Goal: Task Accomplishment & Management: Use online tool/utility

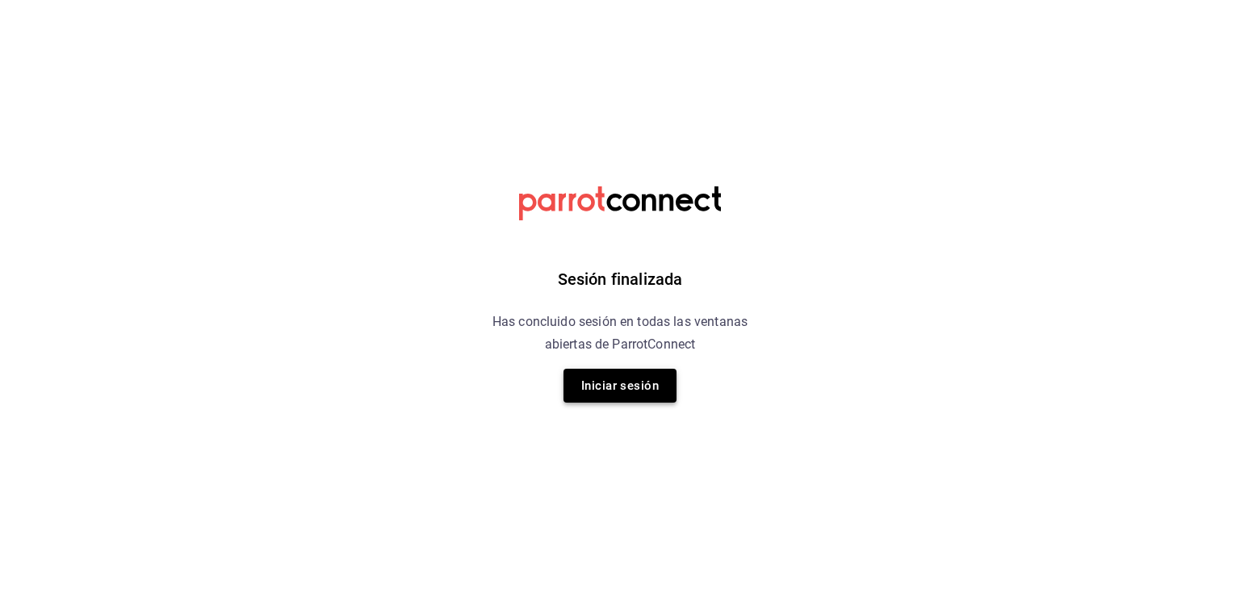
click at [600, 385] on button "Iniciar sesión" at bounding box center [619, 386] width 113 height 34
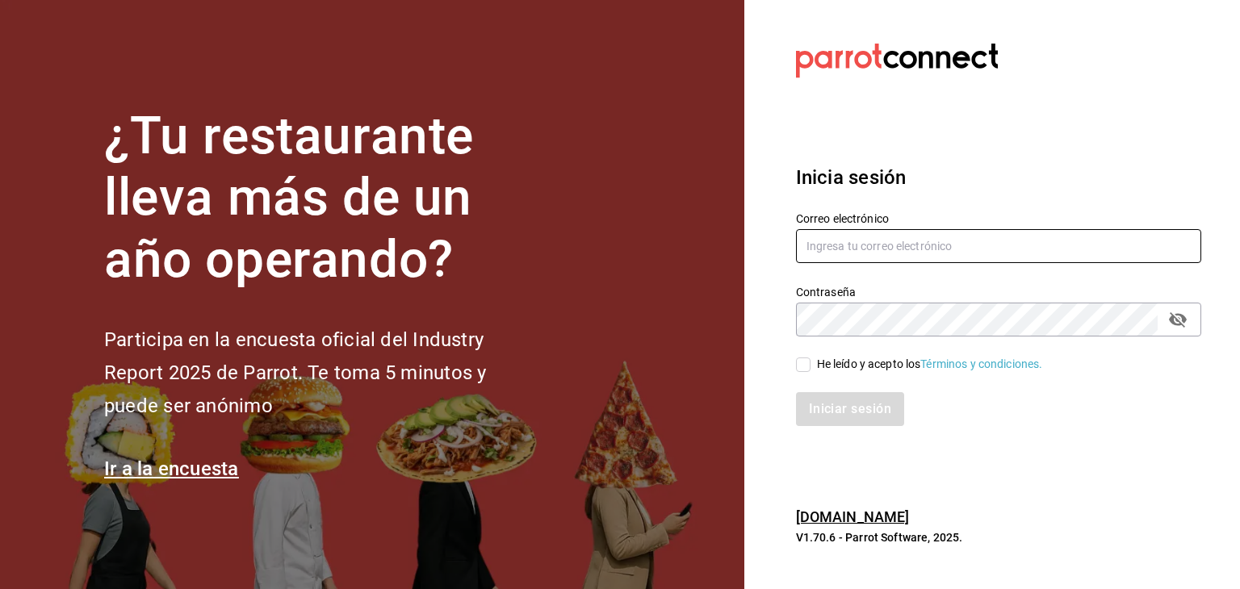
type input "alejandro@otsgroup.com.mx"
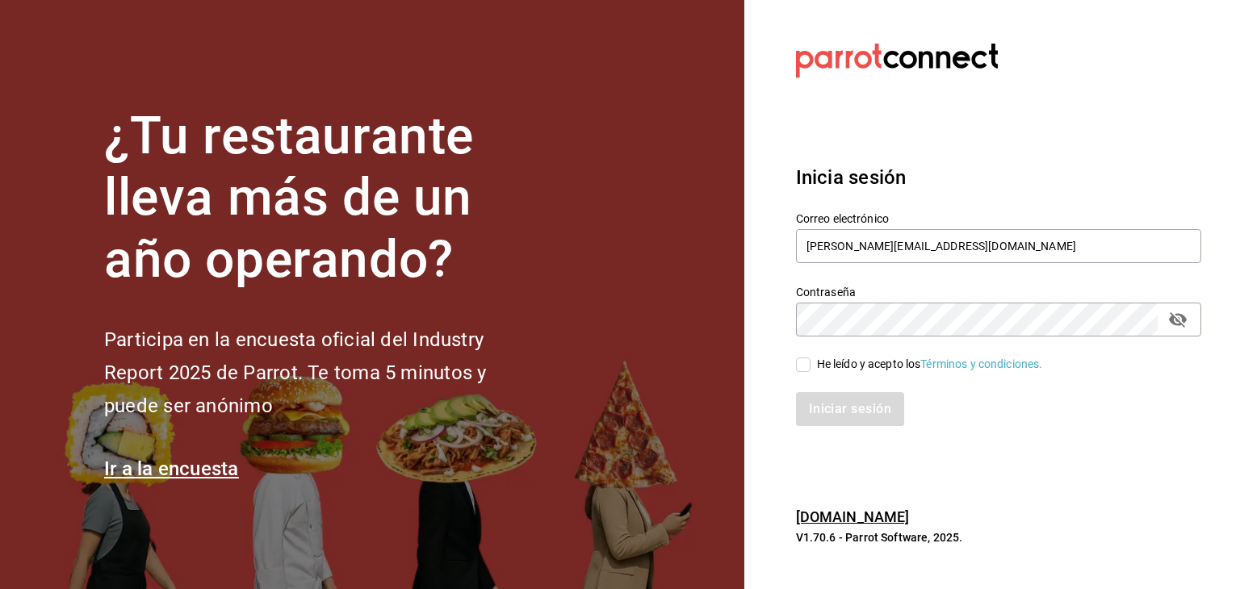
click at [801, 363] on input "He leído y acepto los Términos y condiciones." at bounding box center [803, 365] width 15 height 15
checkbox input "true"
click at [826, 397] on button "Iniciar sesión" at bounding box center [851, 409] width 110 height 34
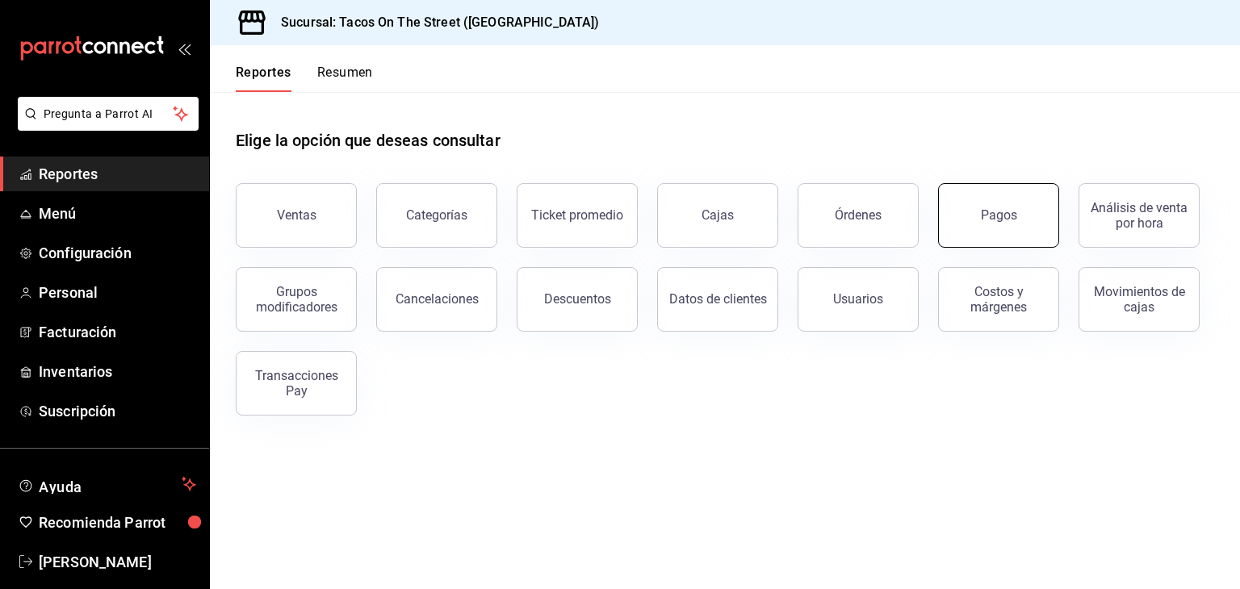
click at [1000, 234] on button "Pagos" at bounding box center [998, 215] width 121 height 65
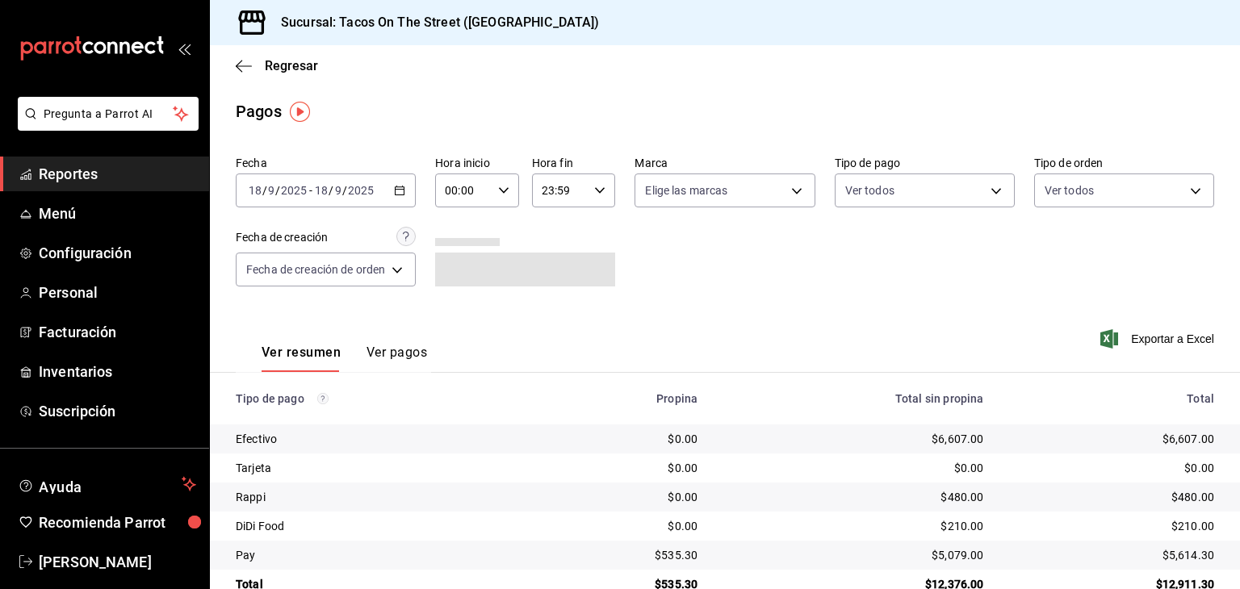
click at [400, 190] on icon "button" at bounding box center [399, 190] width 11 height 11
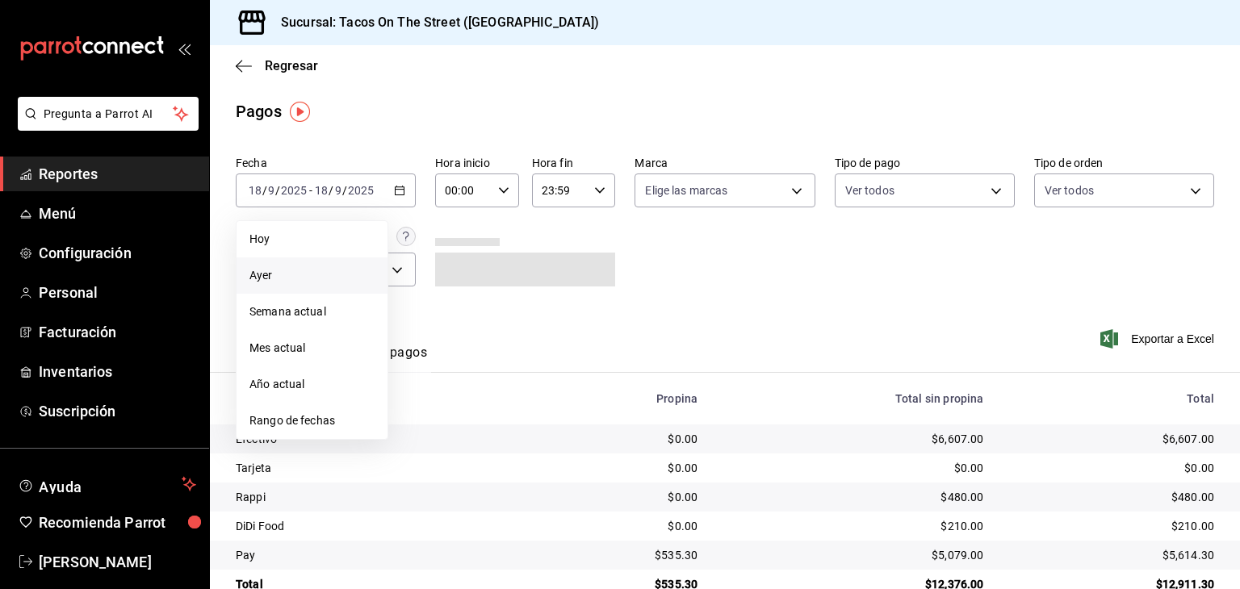
click at [323, 282] on span "Ayer" at bounding box center [311, 275] width 125 height 17
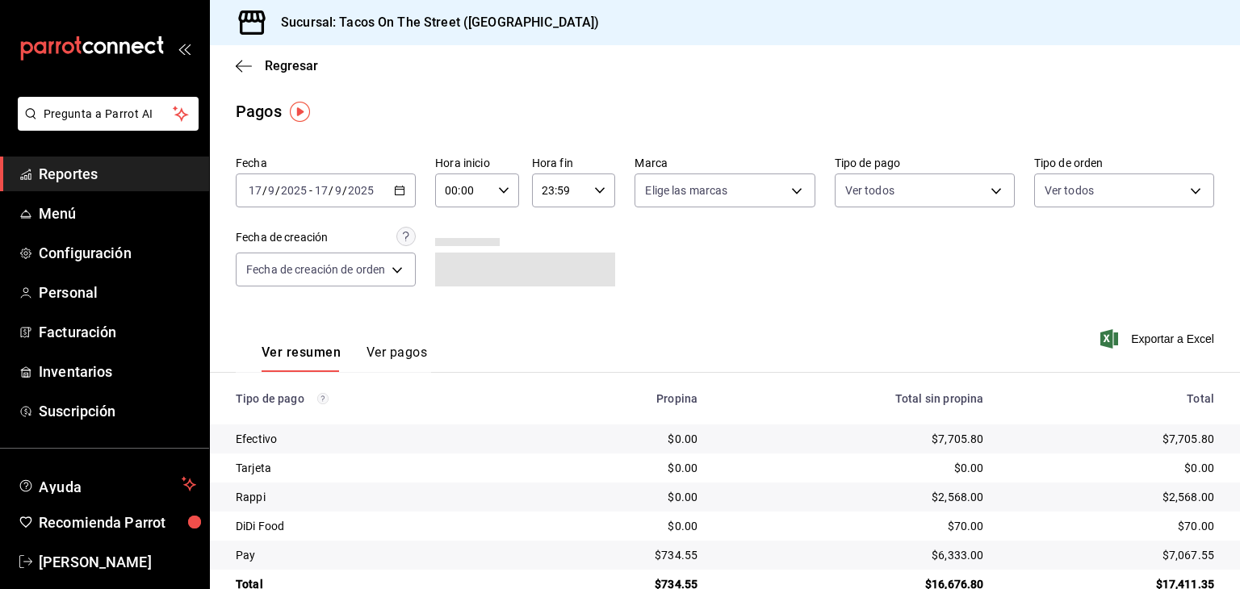
scroll to position [36, 0]
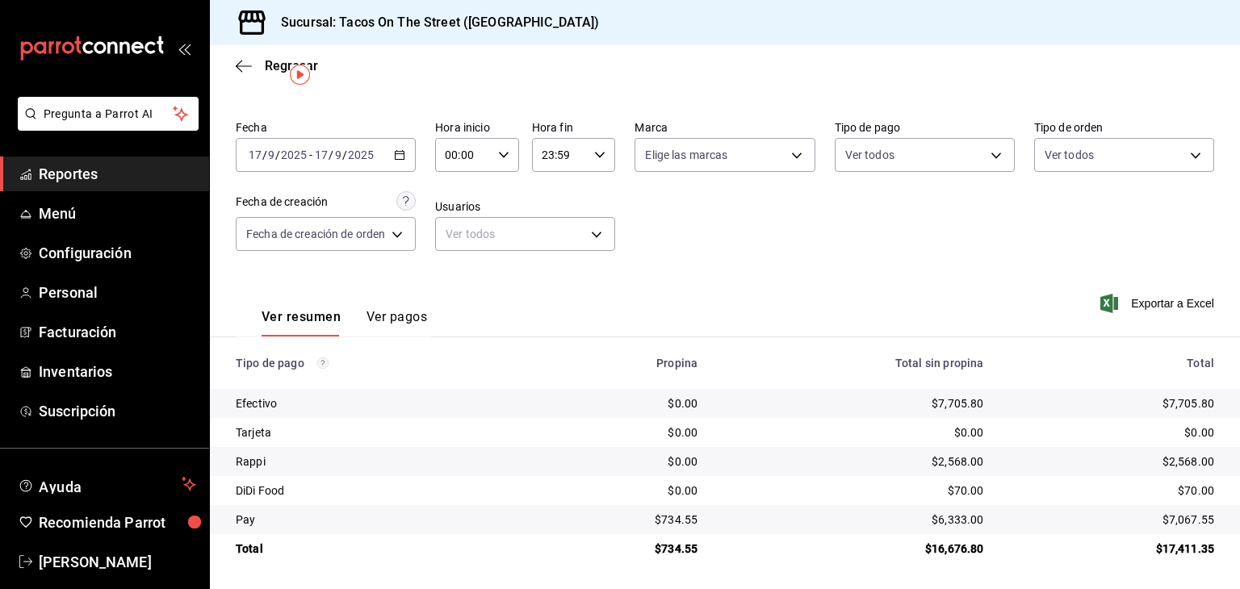
click at [397, 157] on icon "button" at bounding box center [399, 154] width 11 height 11
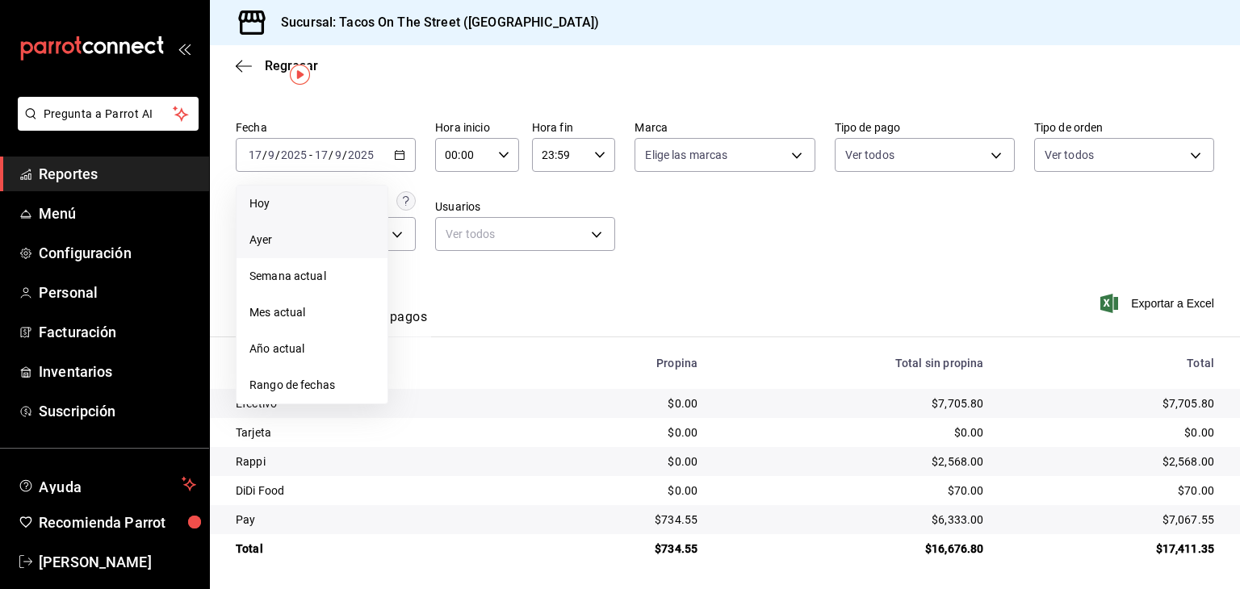
click at [293, 203] on span "Hoy" at bounding box center [311, 203] width 125 height 17
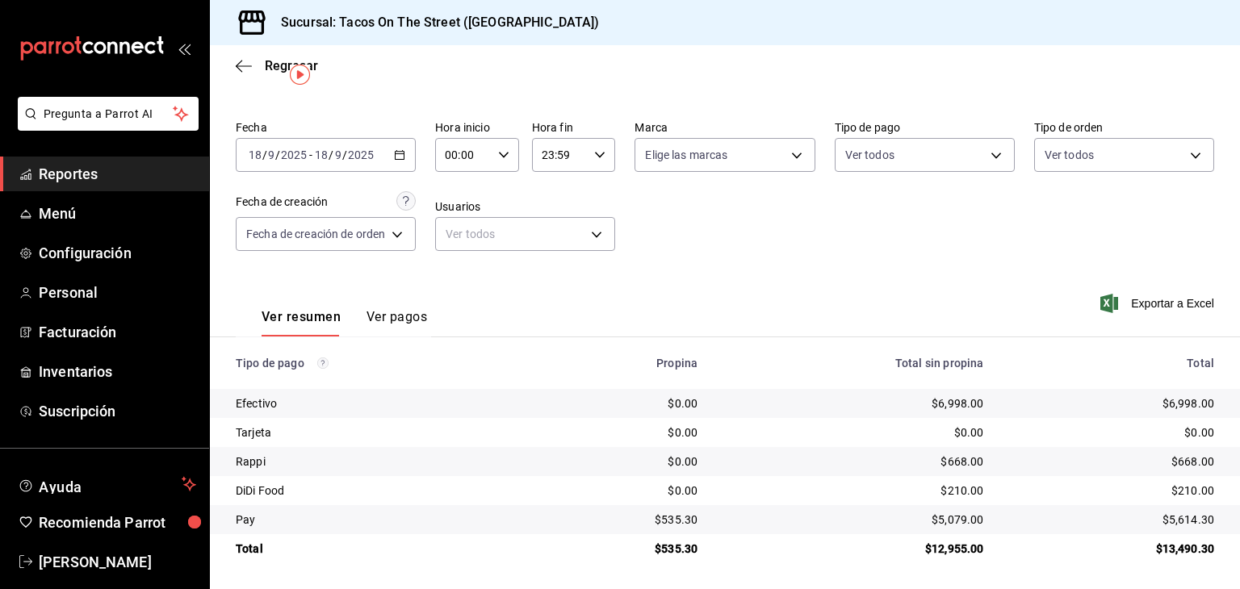
click at [229, 63] on div "Regresar" at bounding box center [725, 65] width 1030 height 41
click at [244, 62] on icon "button" at bounding box center [244, 66] width 16 height 15
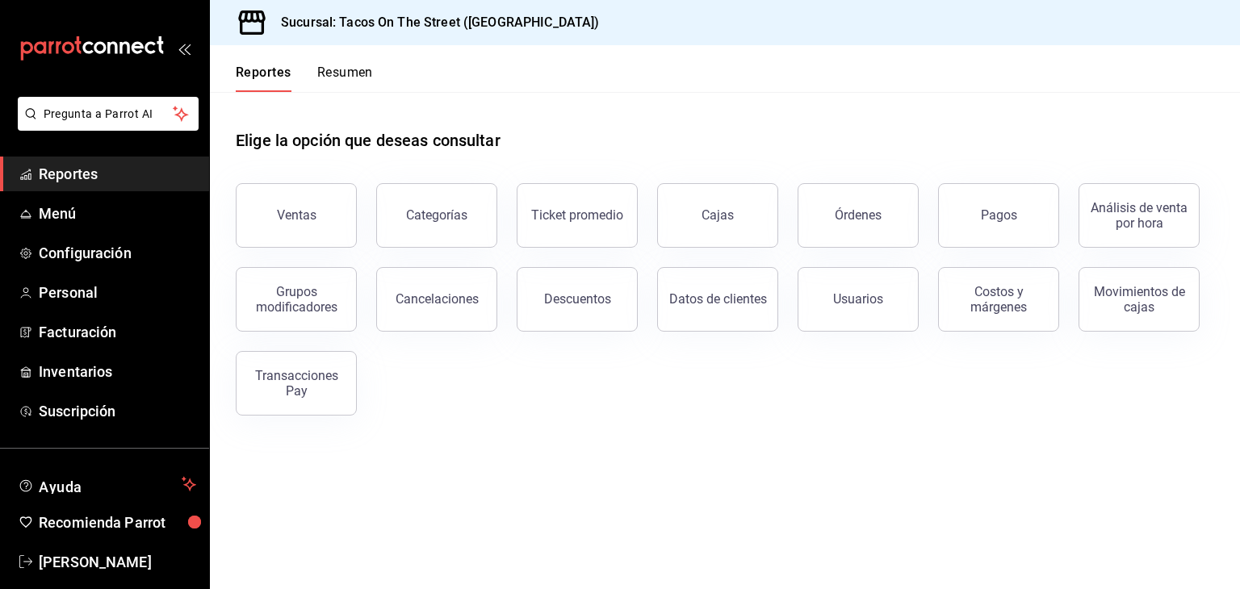
click at [333, 70] on button "Resumen" at bounding box center [345, 78] width 56 height 27
